Goal: Navigation & Orientation: Find specific page/section

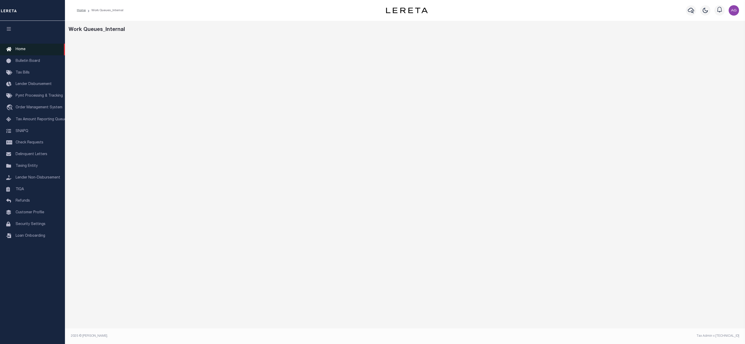
click at [29, 48] on link "Home" at bounding box center [32, 50] width 65 height 12
click at [28, 51] on link "Home" at bounding box center [32, 50] width 65 height 12
click at [29, 48] on link "Home" at bounding box center [32, 50] width 65 height 12
click at [37, 118] on span "Tax Amount Reporting Queue" at bounding box center [41, 120] width 51 height 4
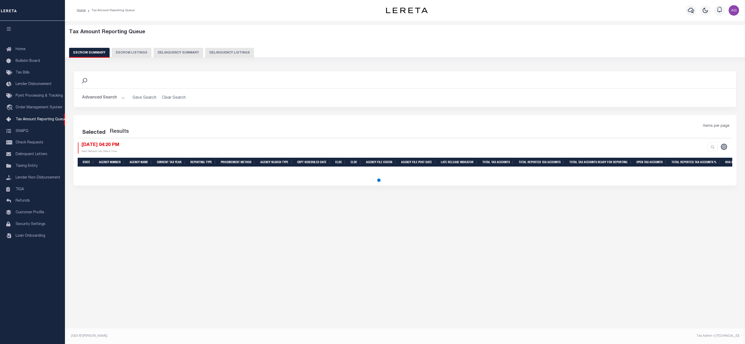
select select "100"
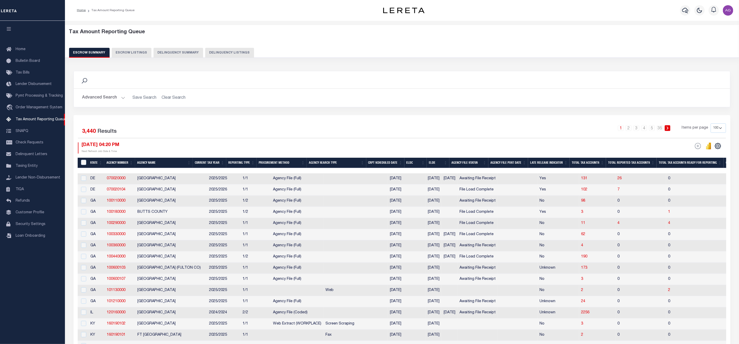
click at [185, 53] on button "Delinquency Summary" at bounding box center [179, 53] width 50 height 10
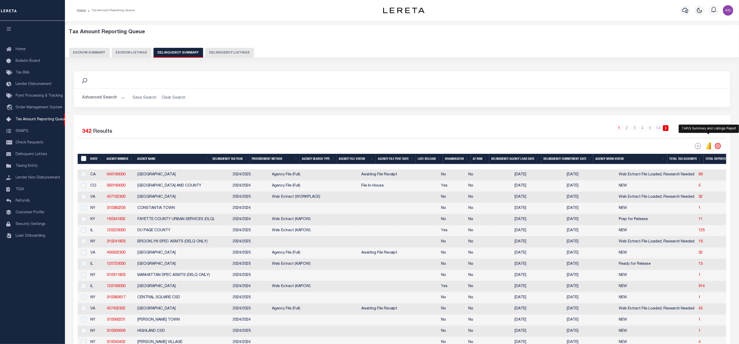
click at [708, 149] on icon "" at bounding box center [707, 147] width 2 height 3
click at [28, 48] on link "Home" at bounding box center [32, 50] width 65 height 12
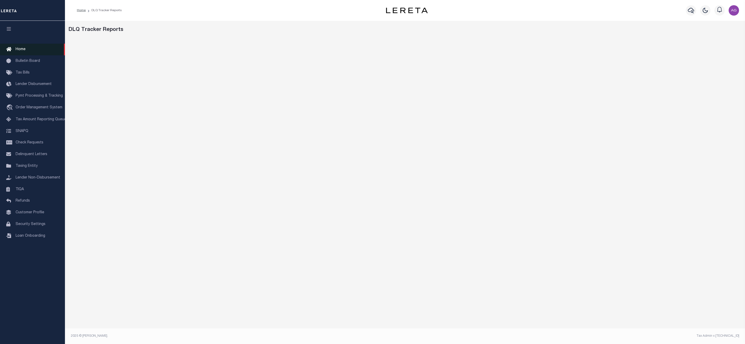
click at [26, 51] on link "Home" at bounding box center [32, 50] width 65 height 12
click at [23, 48] on span "Home" at bounding box center [21, 50] width 10 height 4
